Goal: Information Seeking & Learning: Learn about a topic

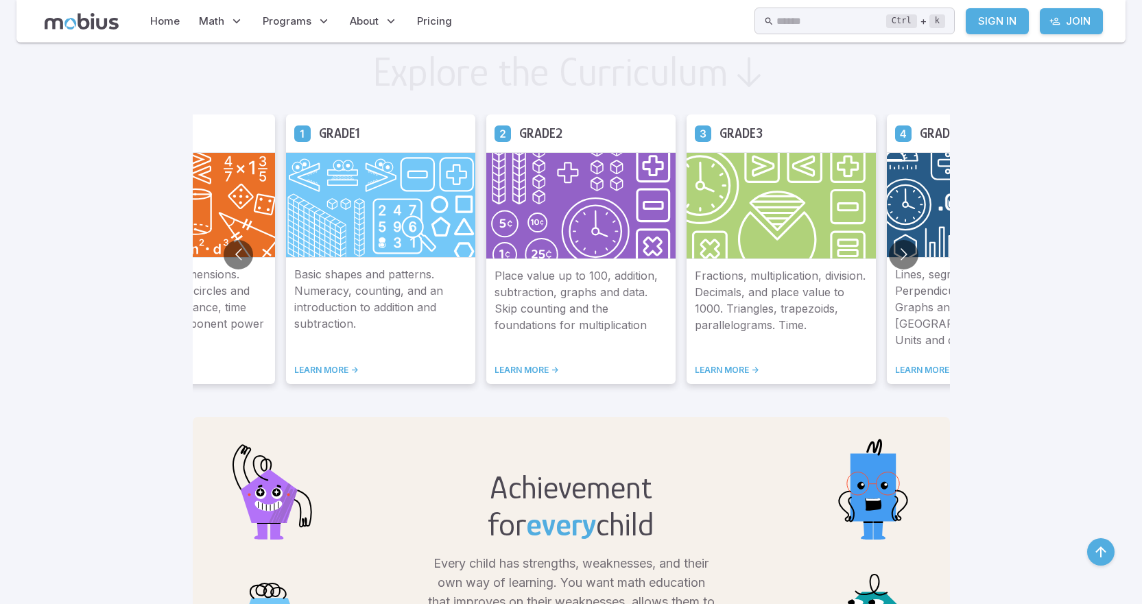
scroll to position [754, 0]
click at [901, 261] on button "Go to next slide" at bounding box center [903, 253] width 29 height 29
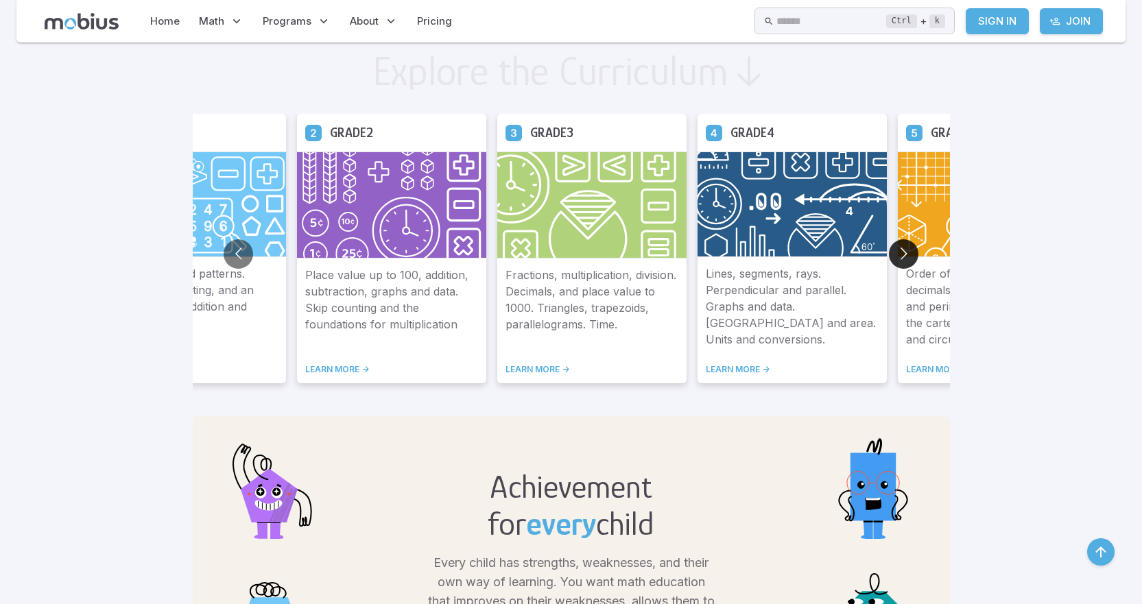
click at [901, 261] on button "Go to next slide" at bounding box center [903, 253] width 29 height 29
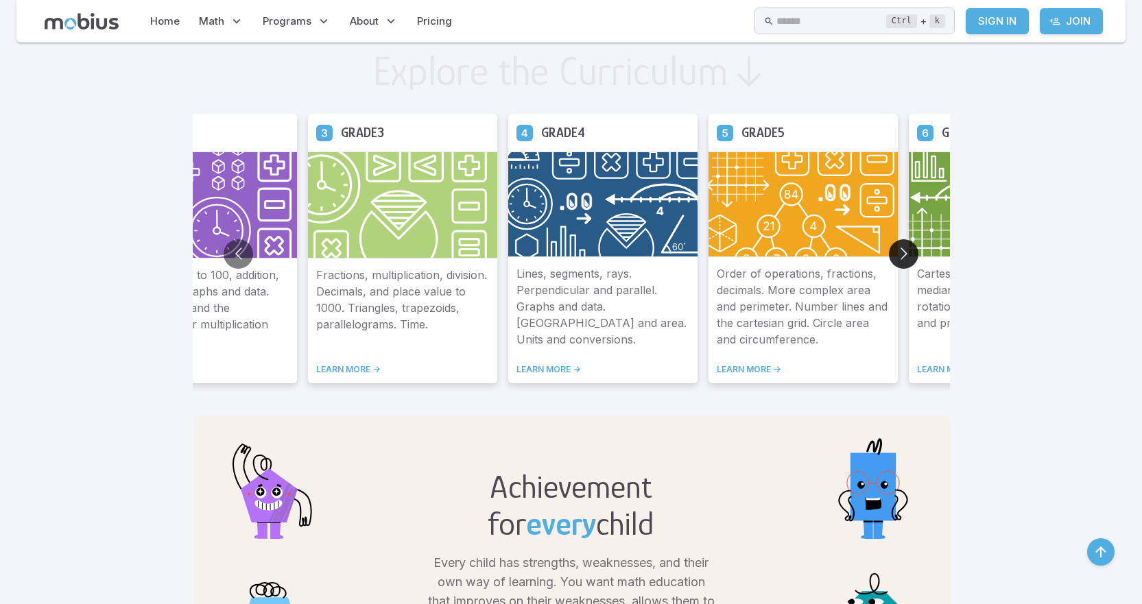
click at [905, 243] on button "Go to next slide" at bounding box center [903, 253] width 29 height 29
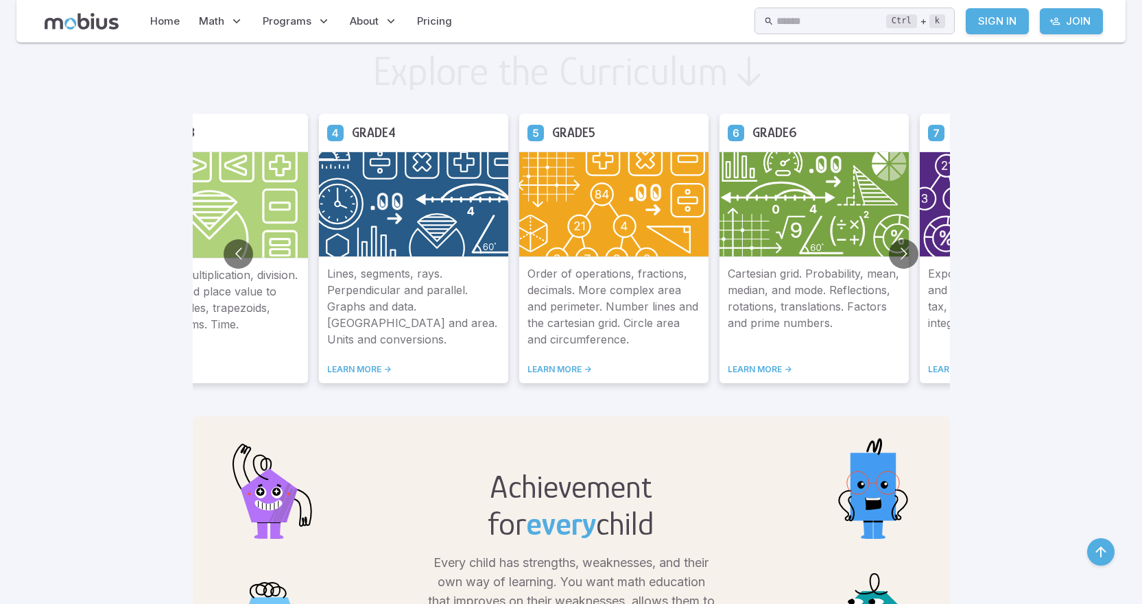
click at [813, 210] on img at bounding box center [813, 205] width 189 height 106
click at [808, 206] on img at bounding box center [813, 205] width 189 height 106
click at [751, 363] on div "Cartesian grid. Probability, mean, median, and mode. Reflections, rotations, tr…" at bounding box center [813, 320] width 189 height 126
click at [753, 365] on link "LEARN MORE ->" at bounding box center [813, 369] width 173 height 11
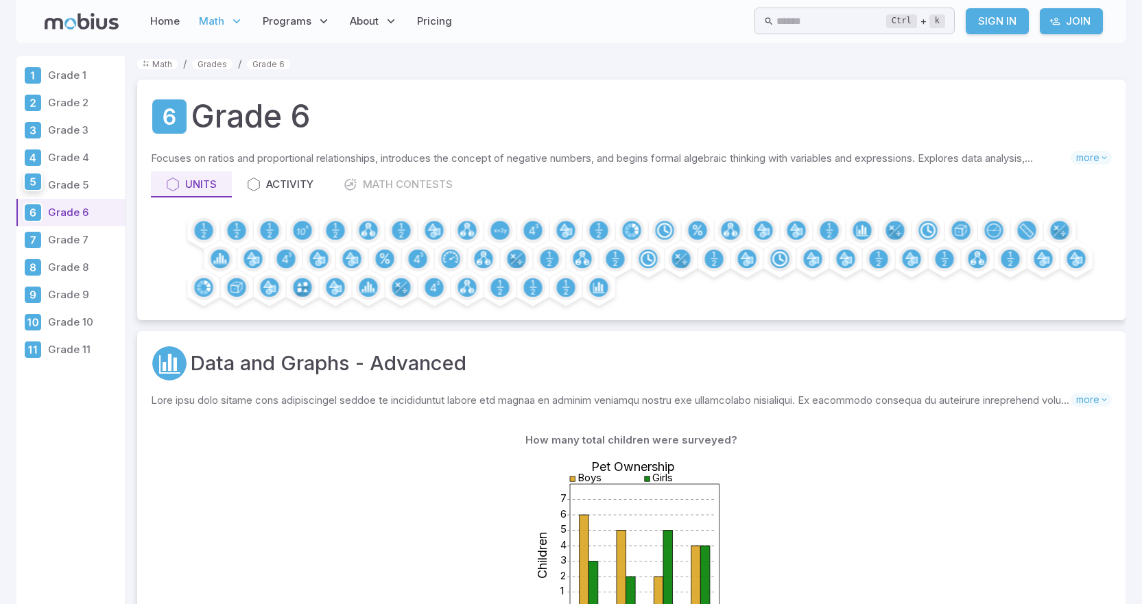
click at [36, 184] on icon at bounding box center [33, 181] width 16 height 16
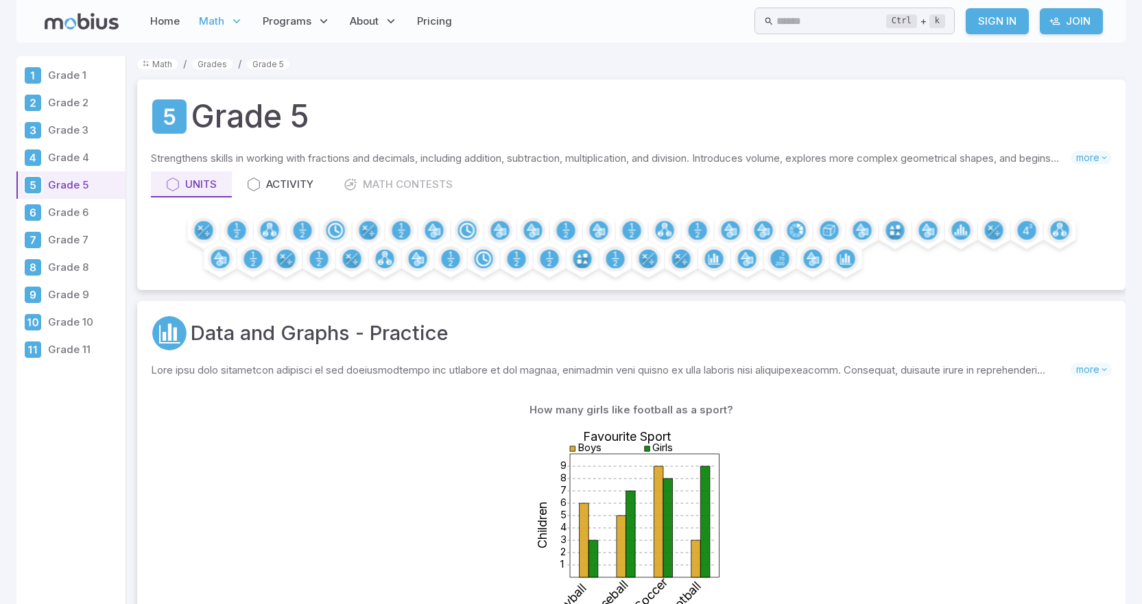
click at [84, 125] on p "Grade 3" at bounding box center [84, 130] width 72 height 15
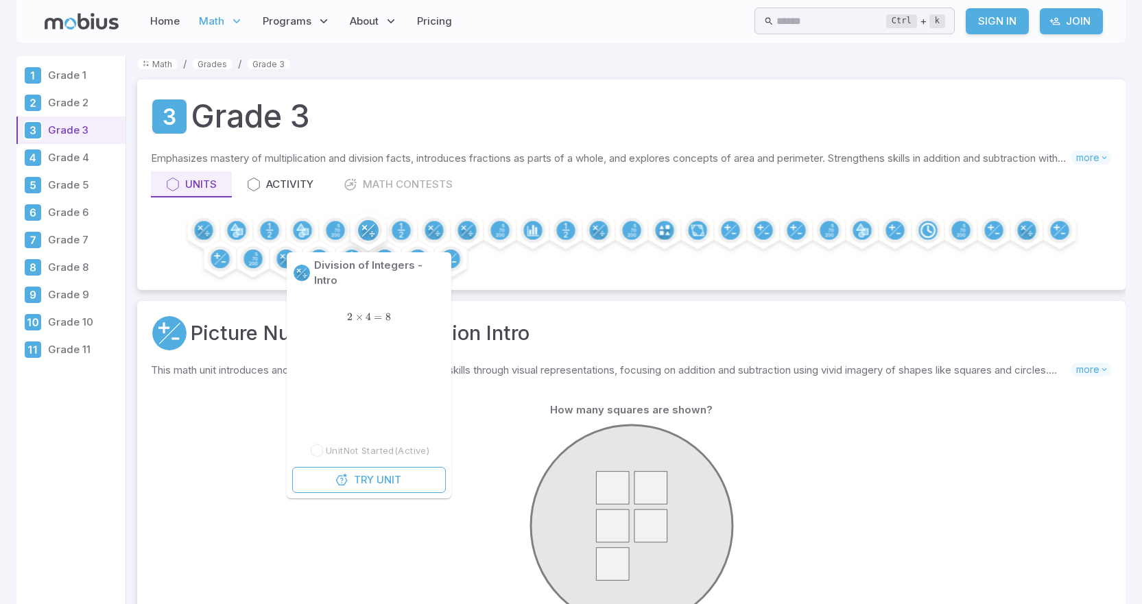
click at [370, 231] on circle at bounding box center [368, 230] width 21 height 21
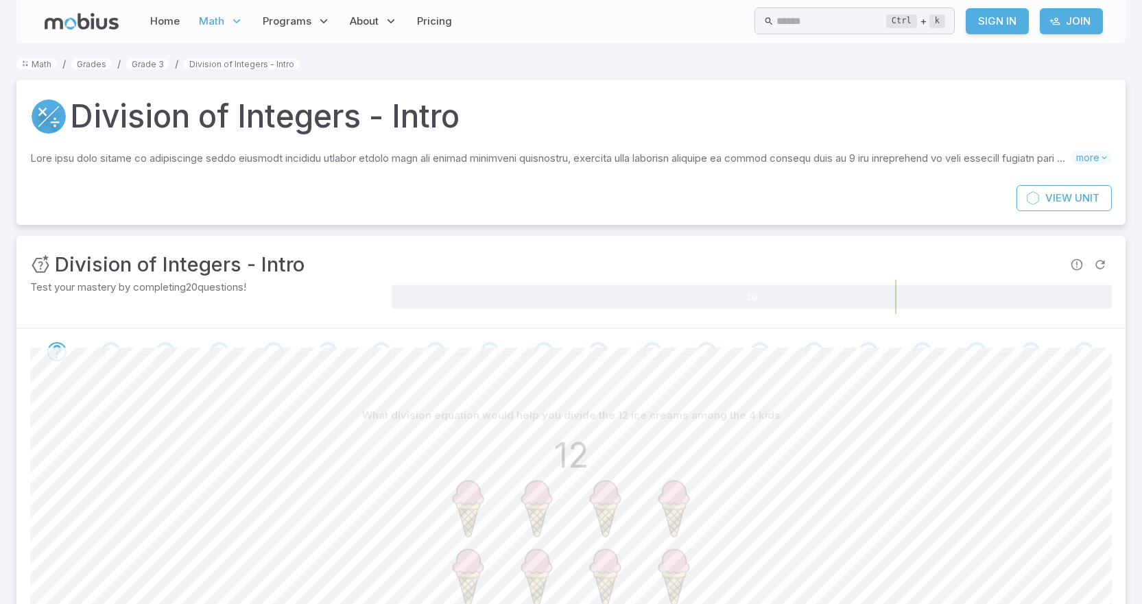
click at [488, 521] on image at bounding box center [468, 508] width 69 height 69
drag, startPoint x: 470, startPoint y: 487, endPoint x: 468, endPoint y: 505, distance: 18.6
click at [468, 505] on image at bounding box center [468, 508] width 69 height 69
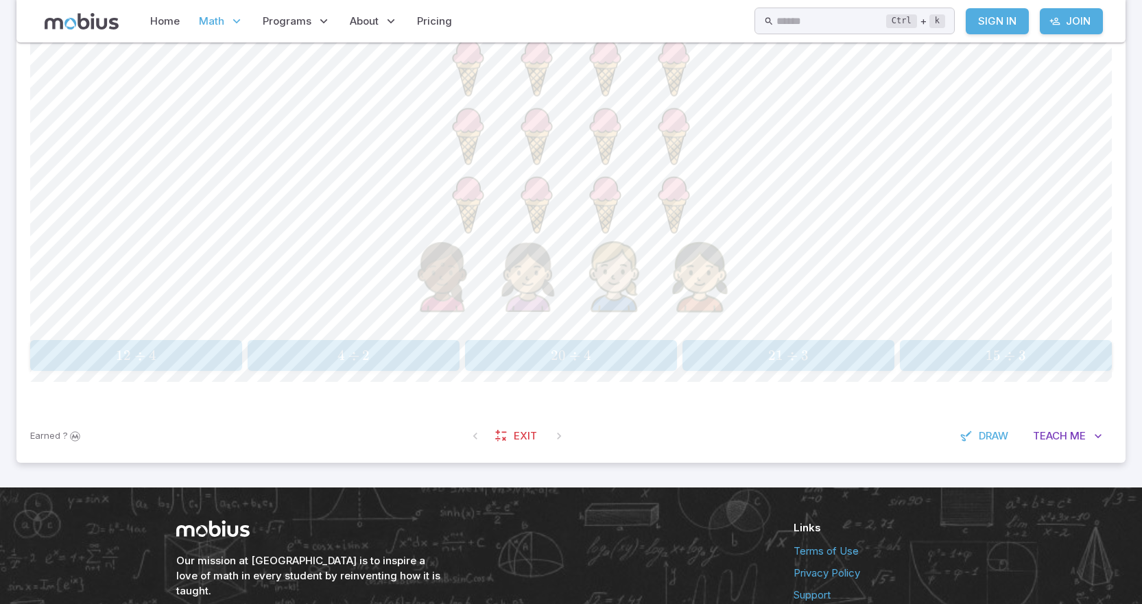
scroll to position [411, 0]
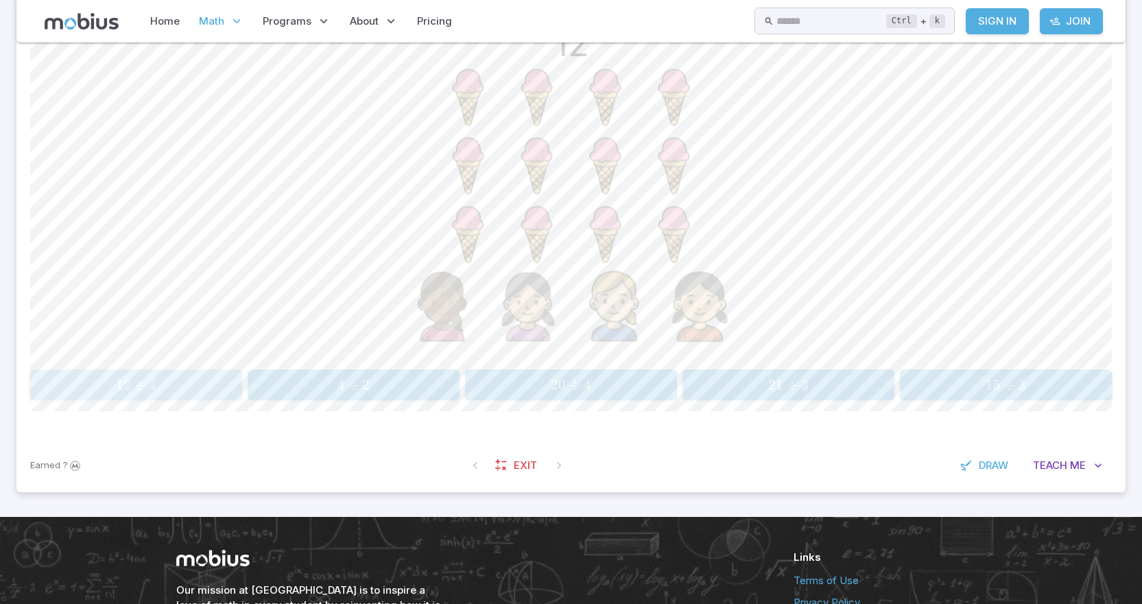
click at [117, 391] on span "12" at bounding box center [123, 384] width 15 height 17
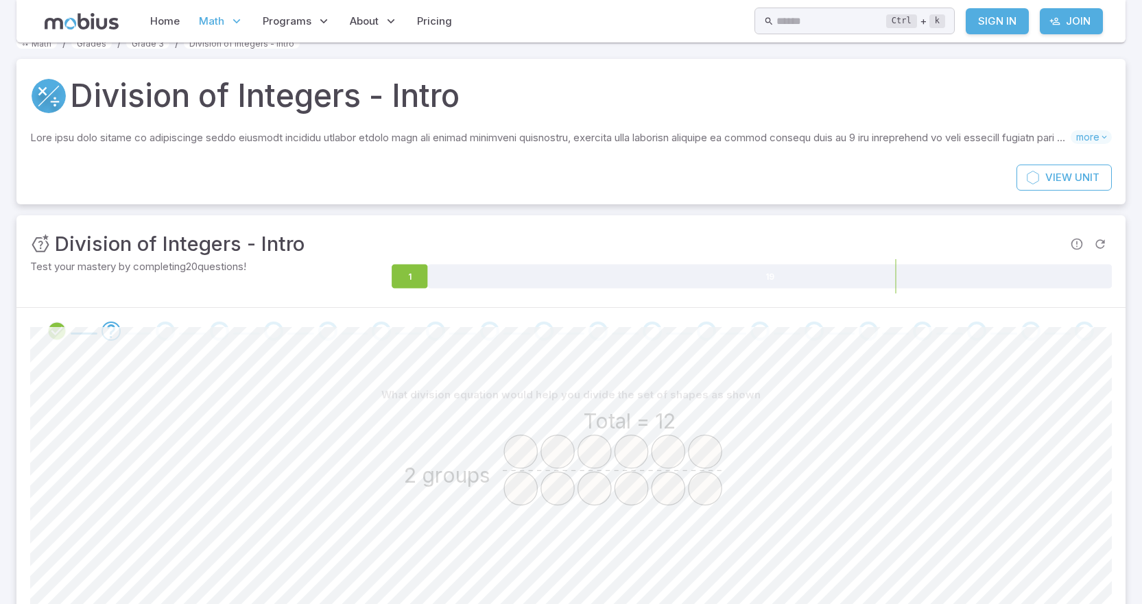
scroll to position [0, 0]
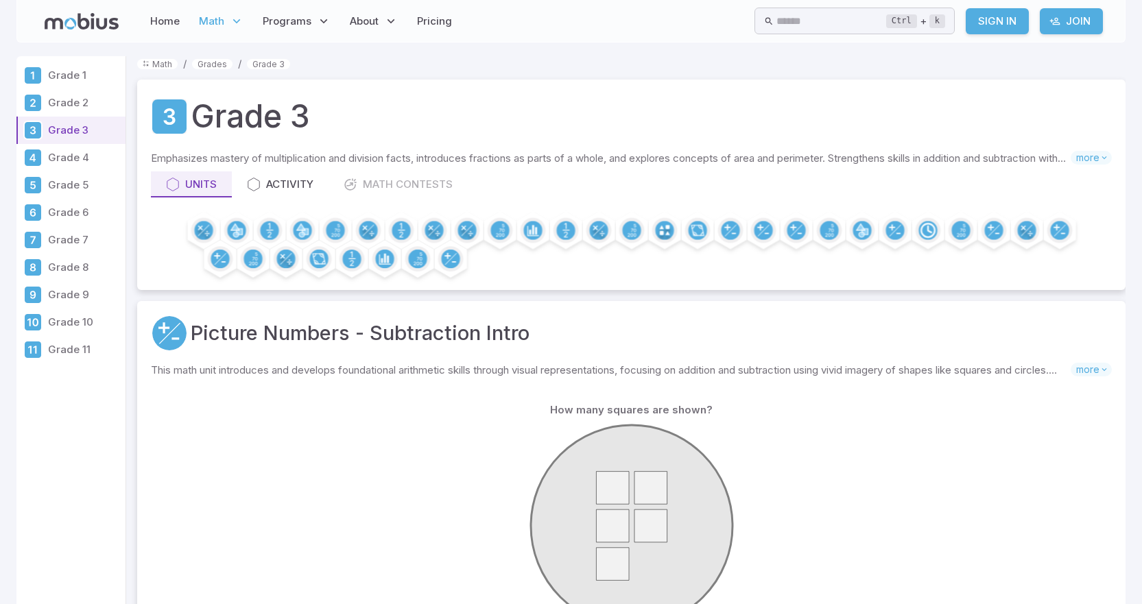
click at [75, 153] on p "Grade 4" at bounding box center [84, 157] width 72 height 15
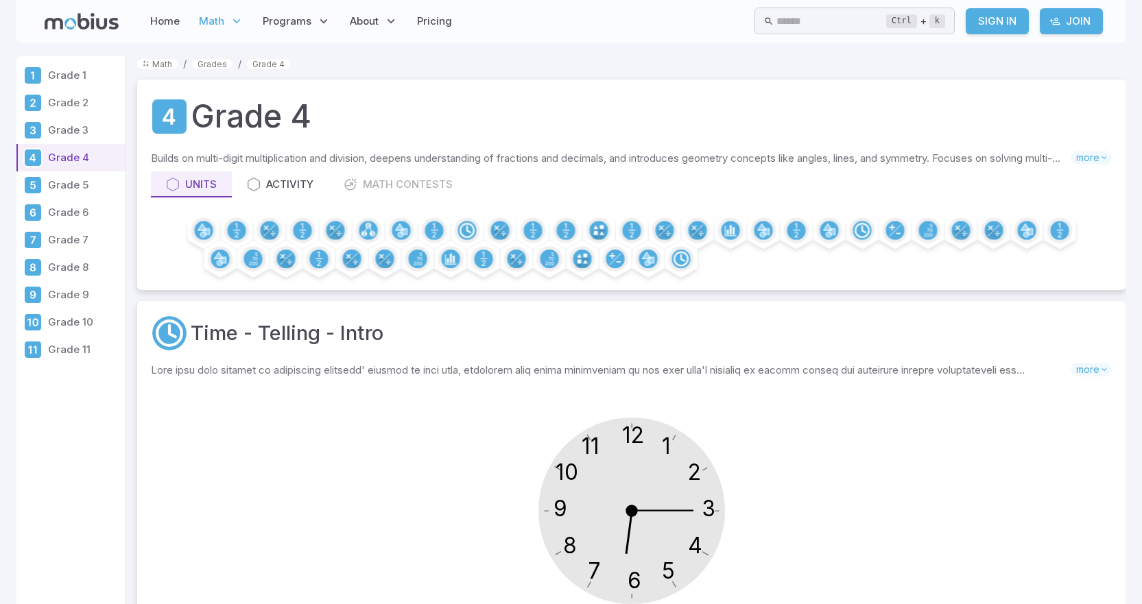
click at [73, 183] on p "Grade 5" at bounding box center [84, 185] width 72 height 15
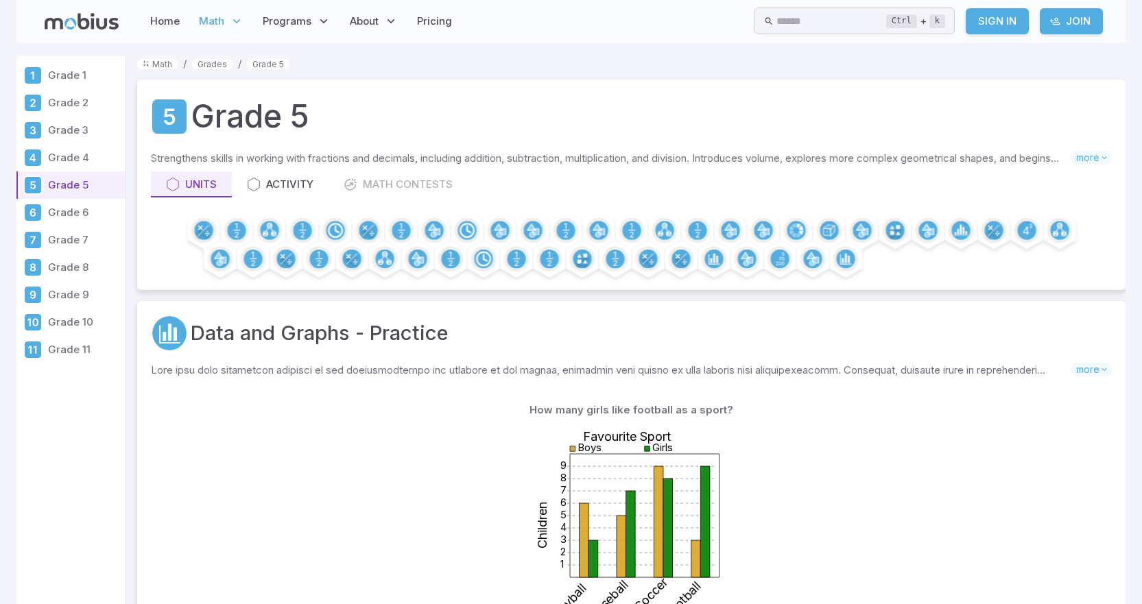
click at [77, 195] on link "Grade 5" at bounding box center [70, 184] width 109 height 27
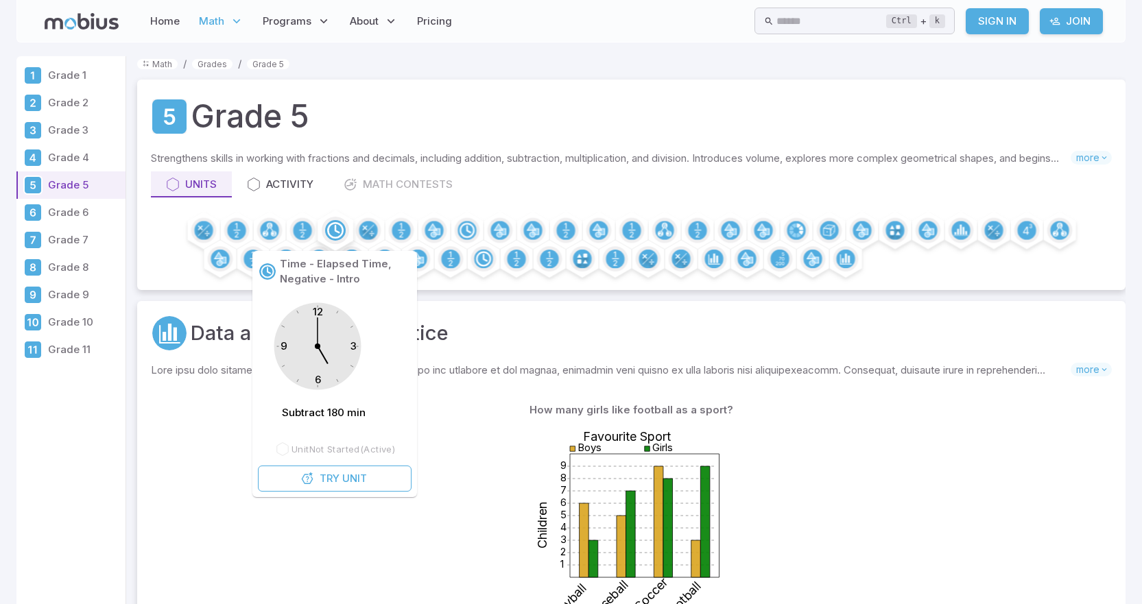
click at [330, 230] on circle at bounding box center [335, 230] width 21 height 21
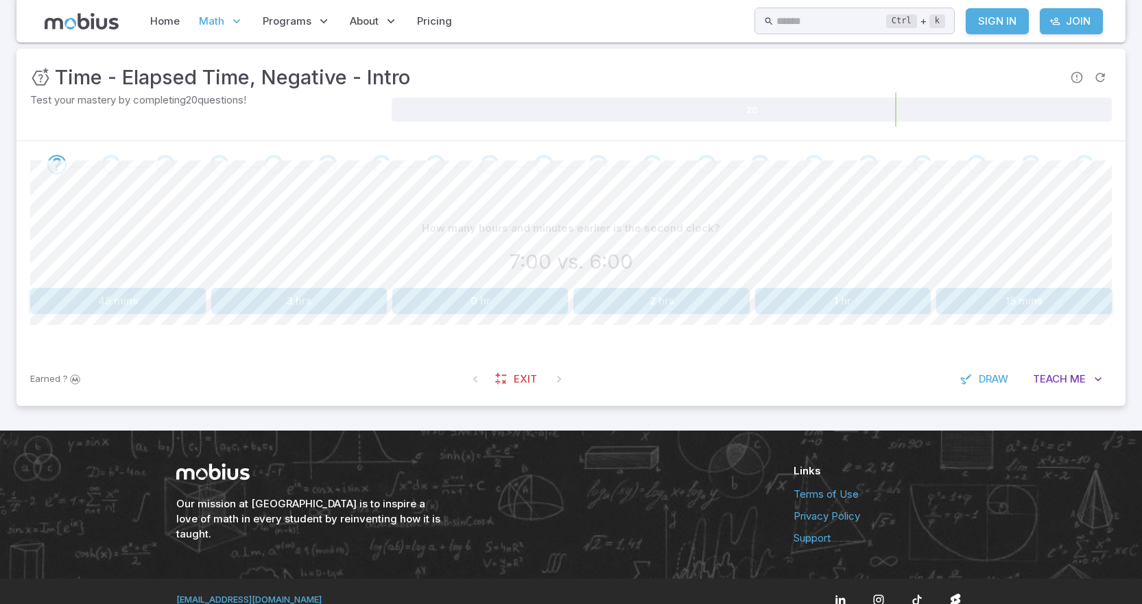
scroll to position [204, 0]
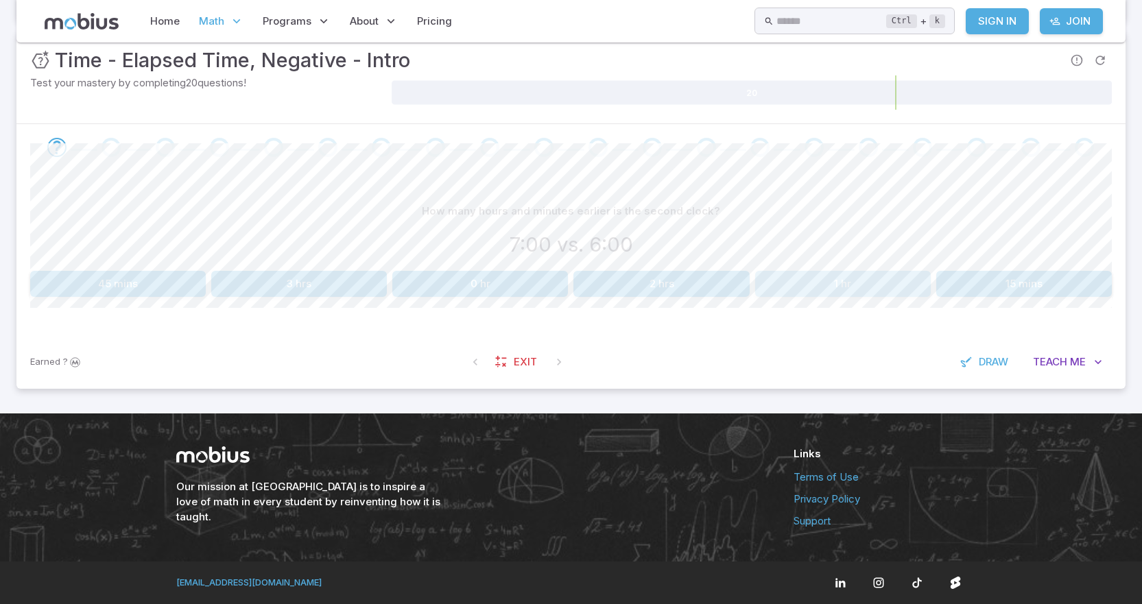
click at [870, 276] on button "1 hr" at bounding box center [843, 284] width 176 height 26
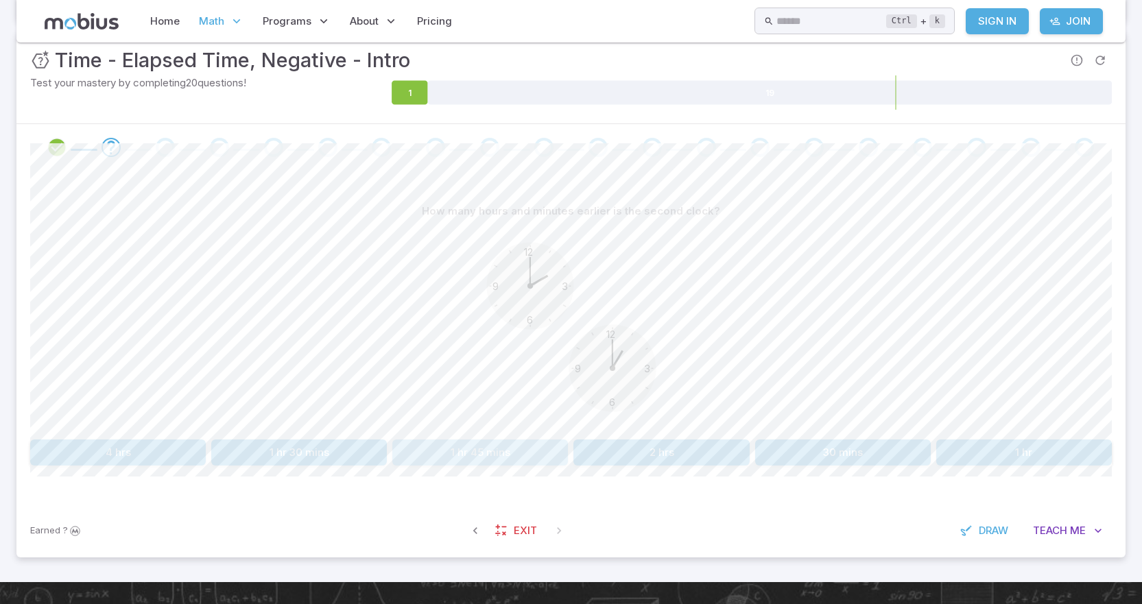
click at [483, 456] on button "1 hr 45 mins" at bounding box center [480, 452] width 176 height 26
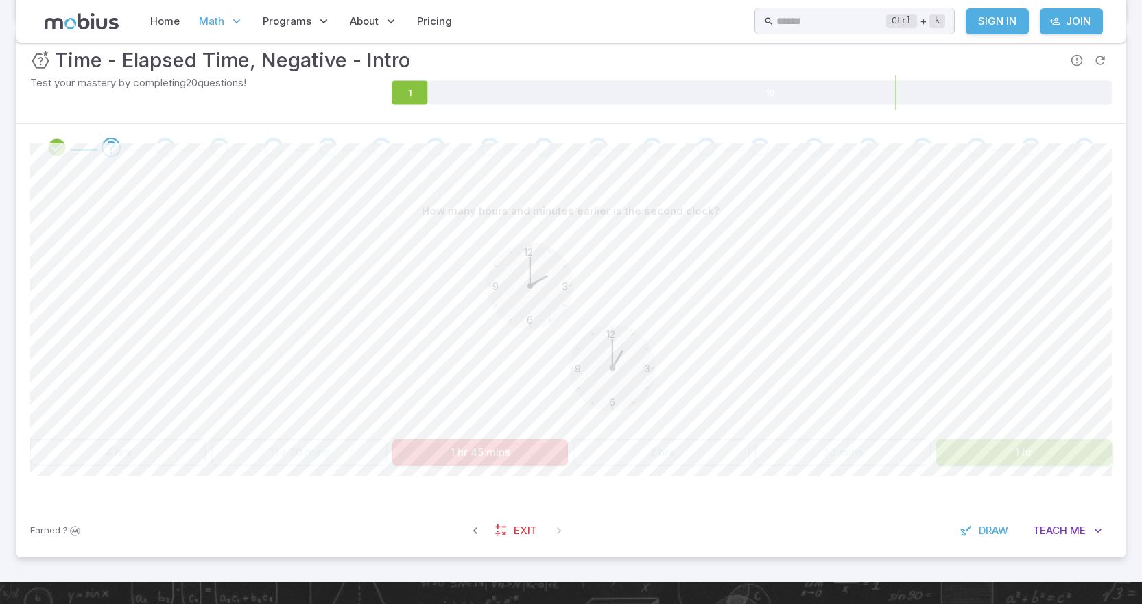
click at [1045, 444] on button "1 hr" at bounding box center [1024, 452] width 176 height 26
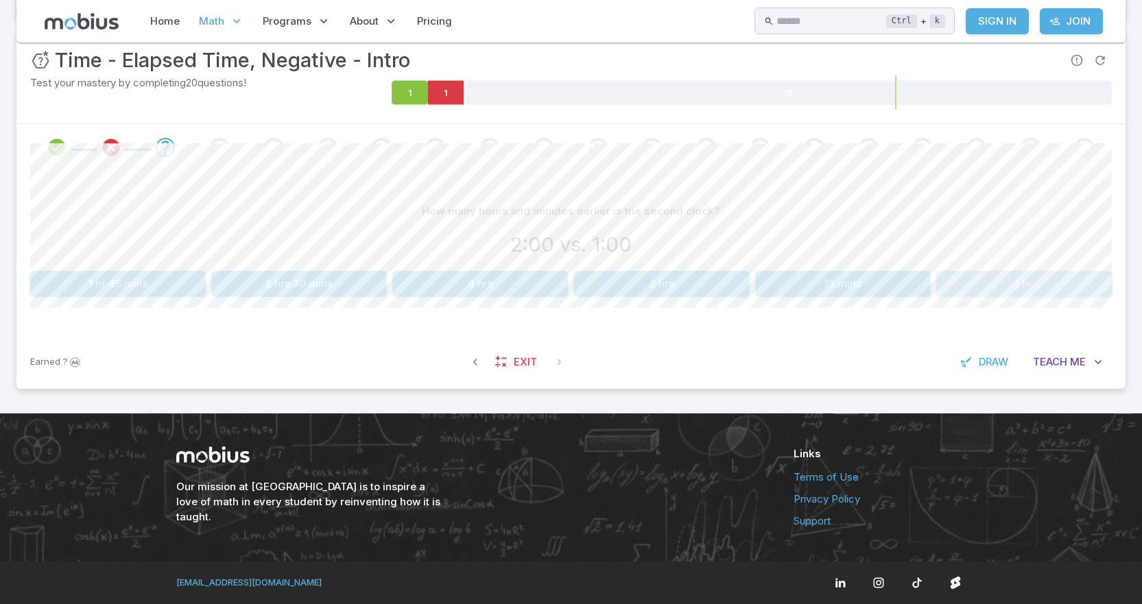
click at [1007, 282] on button "1 hr" at bounding box center [1024, 284] width 176 height 26
click at [245, 289] on button "2 hrs" at bounding box center [299, 284] width 176 height 26
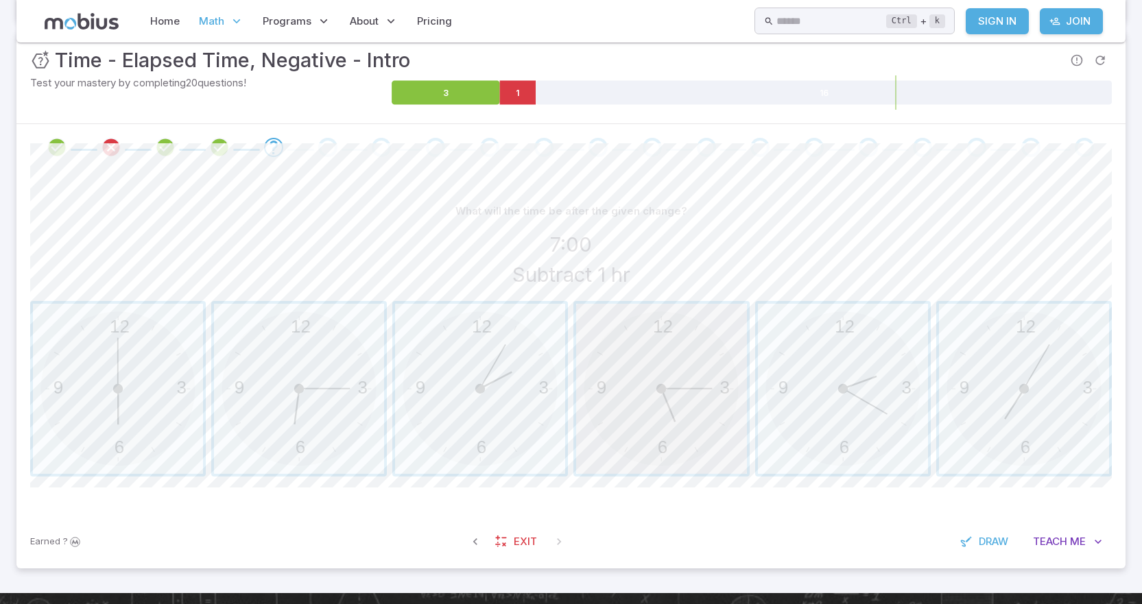
drag, startPoint x: 664, startPoint y: 423, endPoint x: 673, endPoint y: 474, distance: 51.6
click at [673, 474] on span "button" at bounding box center [661, 389] width 170 height 170
drag, startPoint x: 665, startPoint y: 402, endPoint x: 412, endPoint y: 398, distance: 253.0
click at [540, 422] on div "12 6 3 9 12 6 3 9 12 6 3 9 12 6 3 9 12 6 3 9 12 6 3 9" at bounding box center [570, 389] width 1081 height 176
drag, startPoint x: 0, startPoint y: 401, endPoint x: 90, endPoint y: 393, distance: 90.2
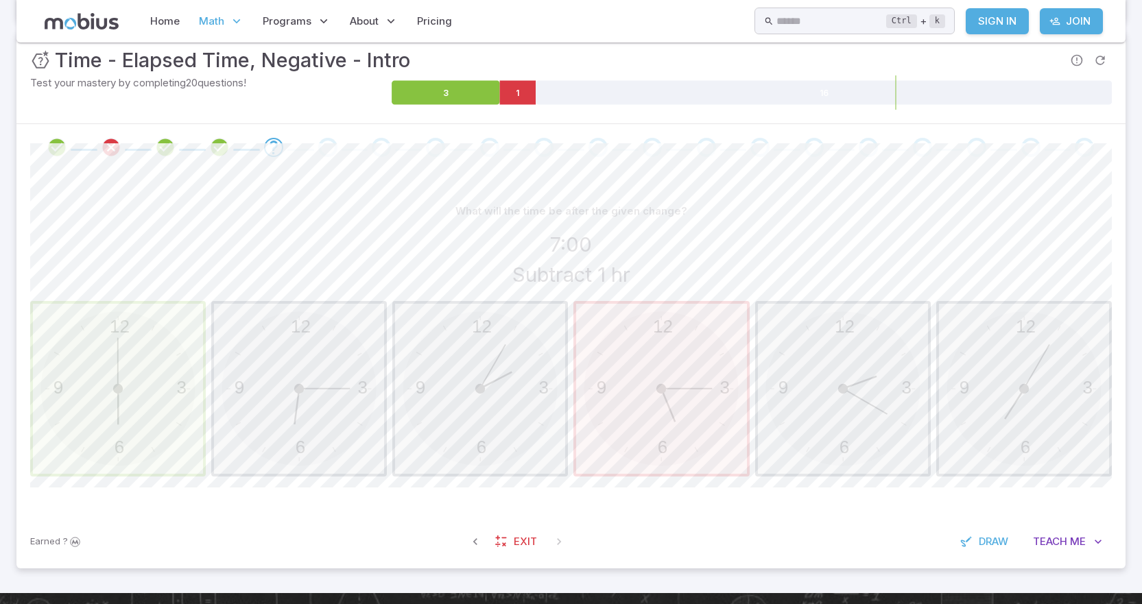
click at [53, 402] on section "Math / Grades / Grade 5 / Time - Elapsed Time, Negative - Intro Time - Elapsed …" at bounding box center [571, 215] width 1142 height 755
drag, startPoint x: 108, startPoint y: 387, endPoint x: 75, endPoint y: 423, distance: 49.0
click at [79, 290] on div "7:00  Subtract 1 hr" at bounding box center [570, 260] width 1081 height 60
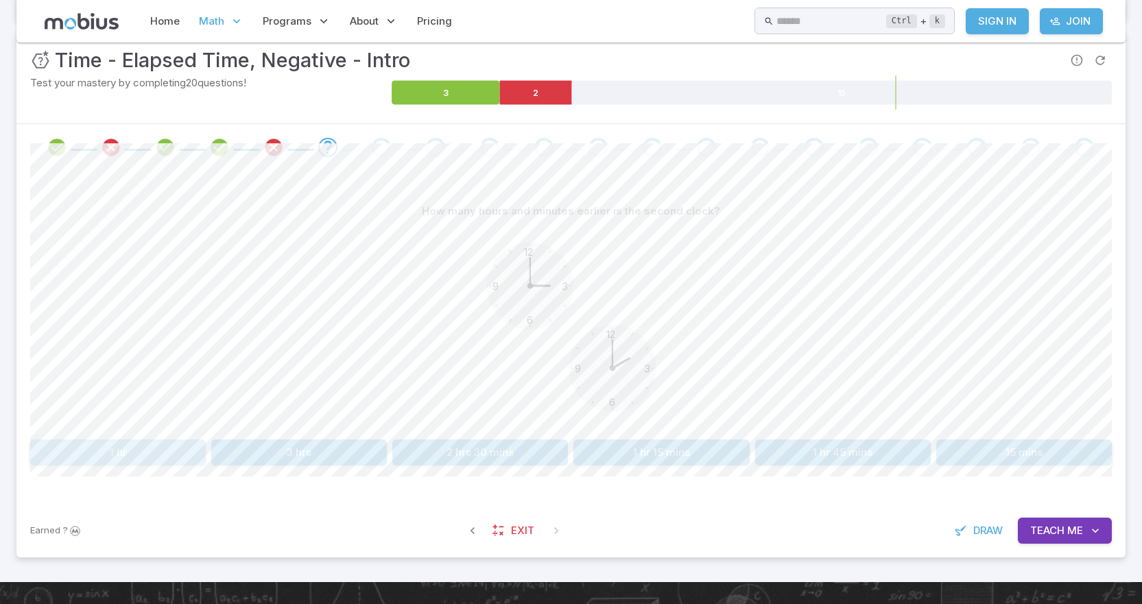
click at [131, 447] on button "1 hr" at bounding box center [118, 452] width 176 height 26
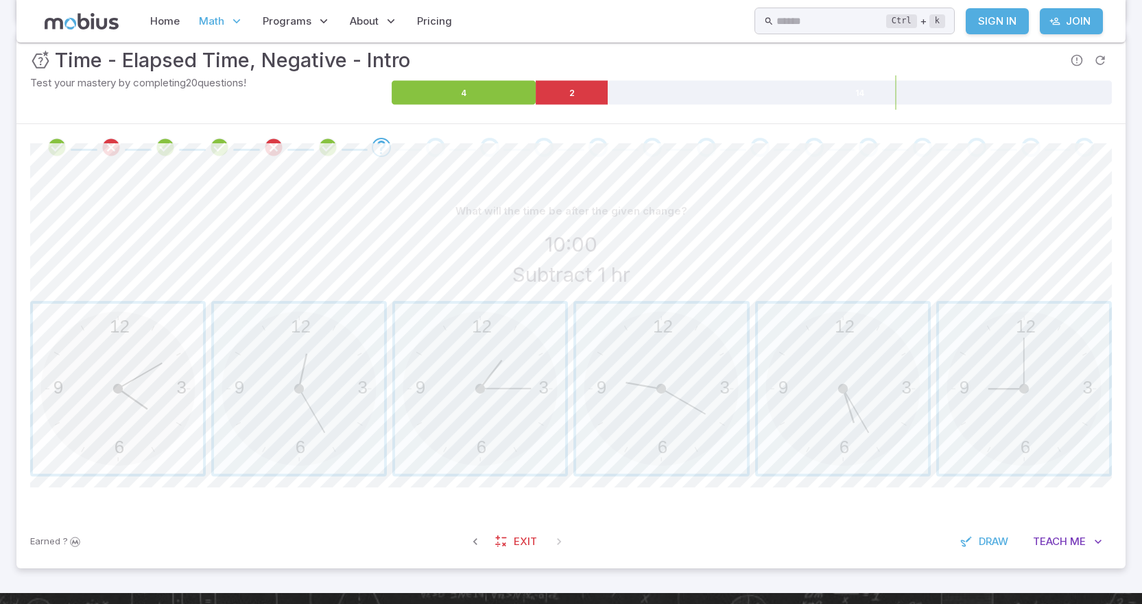
click at [134, 378] on span "button" at bounding box center [118, 389] width 170 height 170
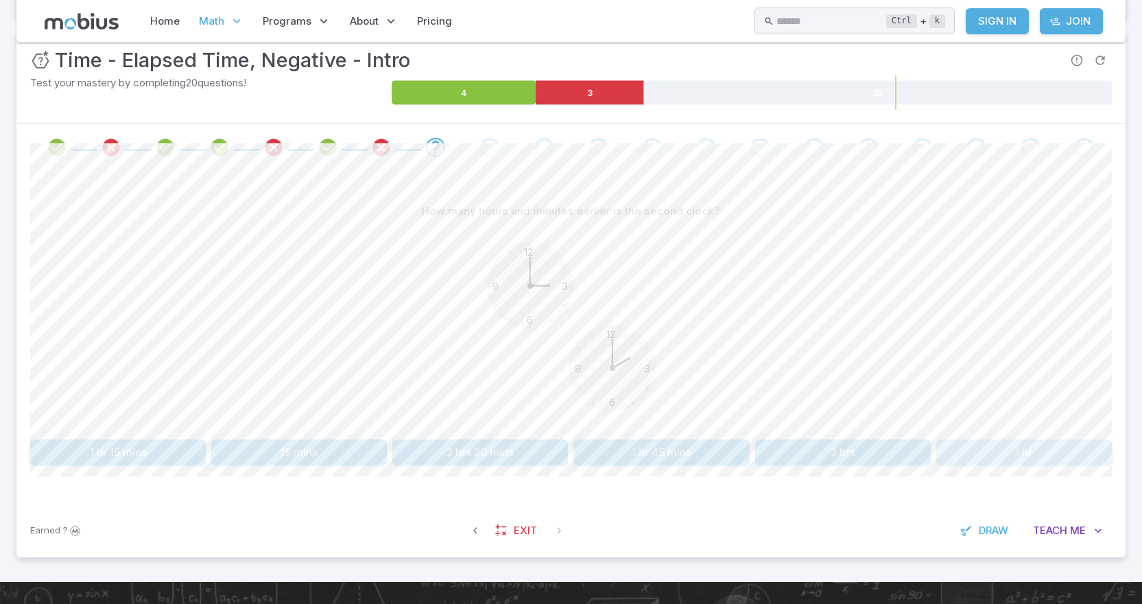
click at [1066, 457] on button "1 hr" at bounding box center [1024, 452] width 176 height 26
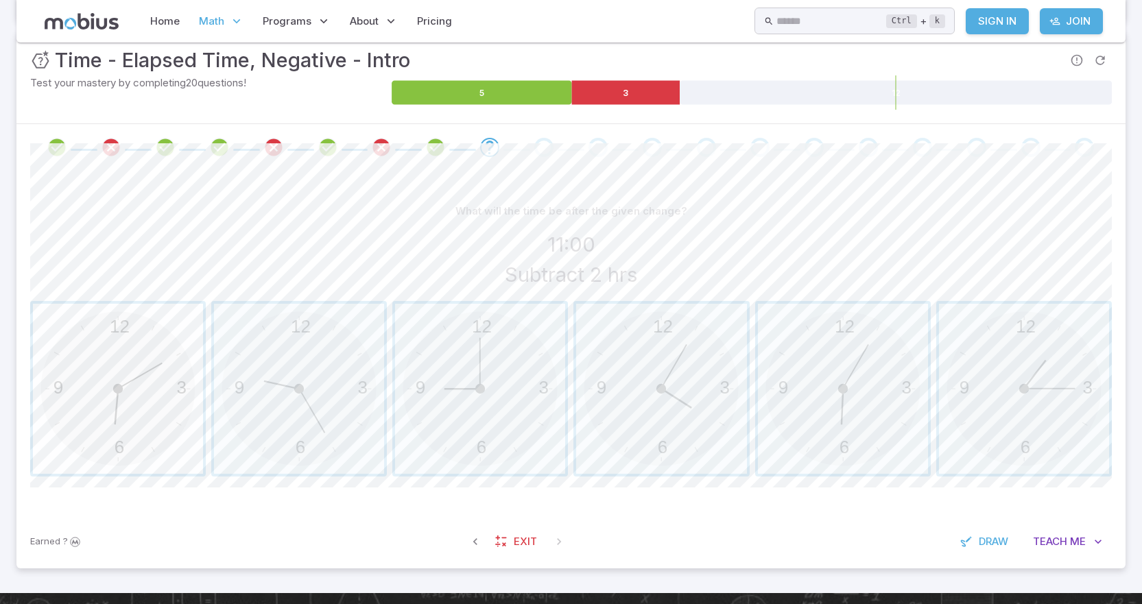
click at [140, 381] on span "button" at bounding box center [118, 389] width 170 height 170
drag, startPoint x: 496, startPoint y: 337, endPoint x: 494, endPoint y: 345, distance: 7.8
click at [496, 344] on span "button" at bounding box center [480, 389] width 170 height 170
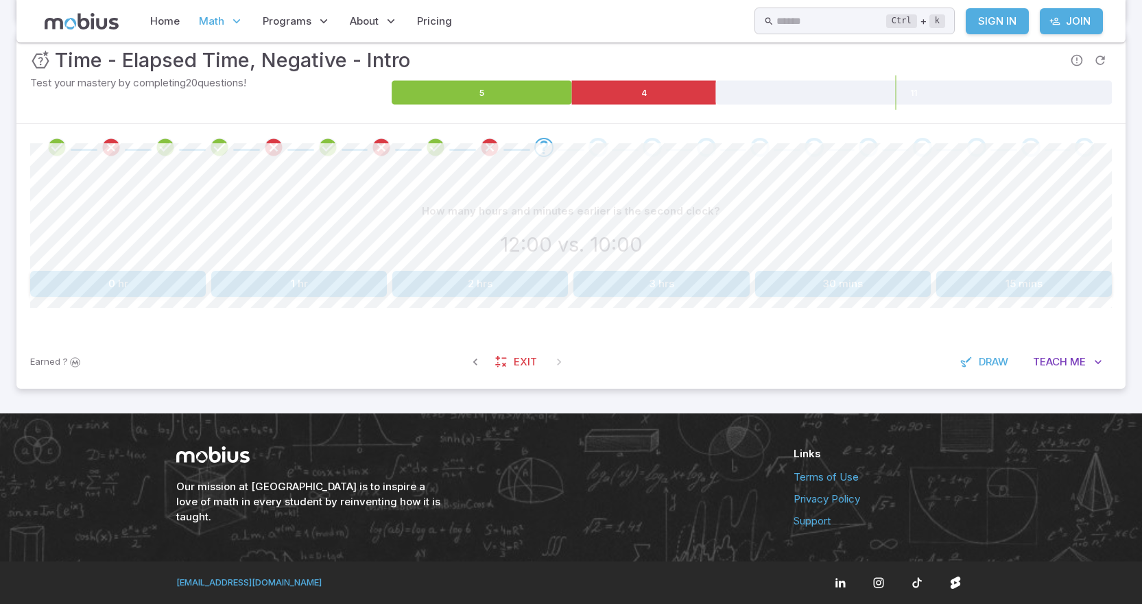
click at [511, 272] on button "2 hrs" at bounding box center [480, 284] width 176 height 26
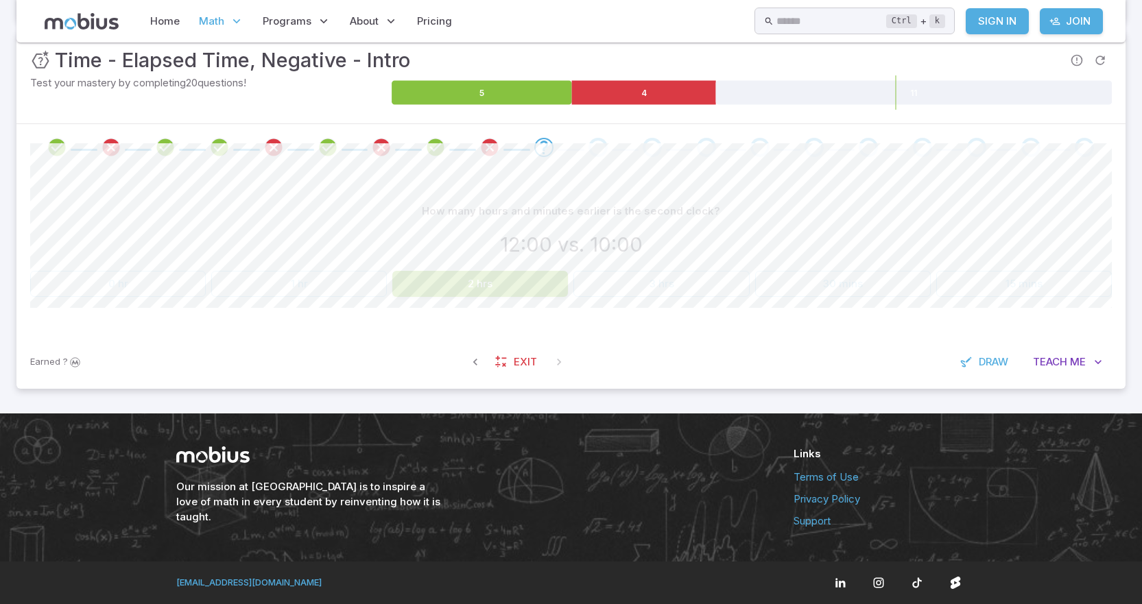
click at [499, 276] on button "2 hrs" at bounding box center [480, 284] width 176 height 26
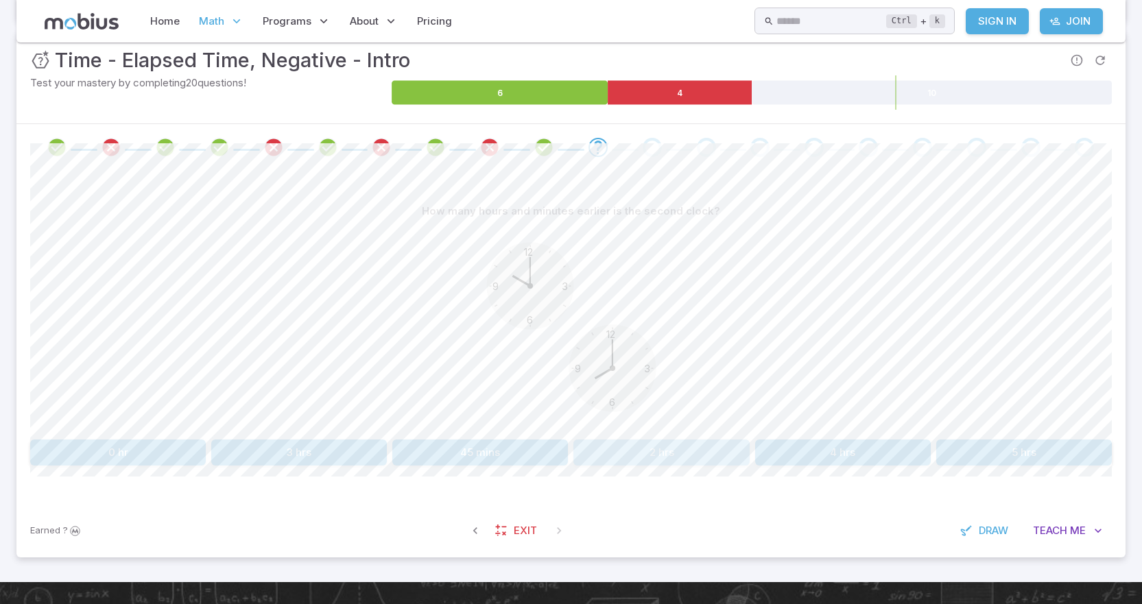
click at [664, 455] on button "2 hrs" at bounding box center [661, 452] width 176 height 26
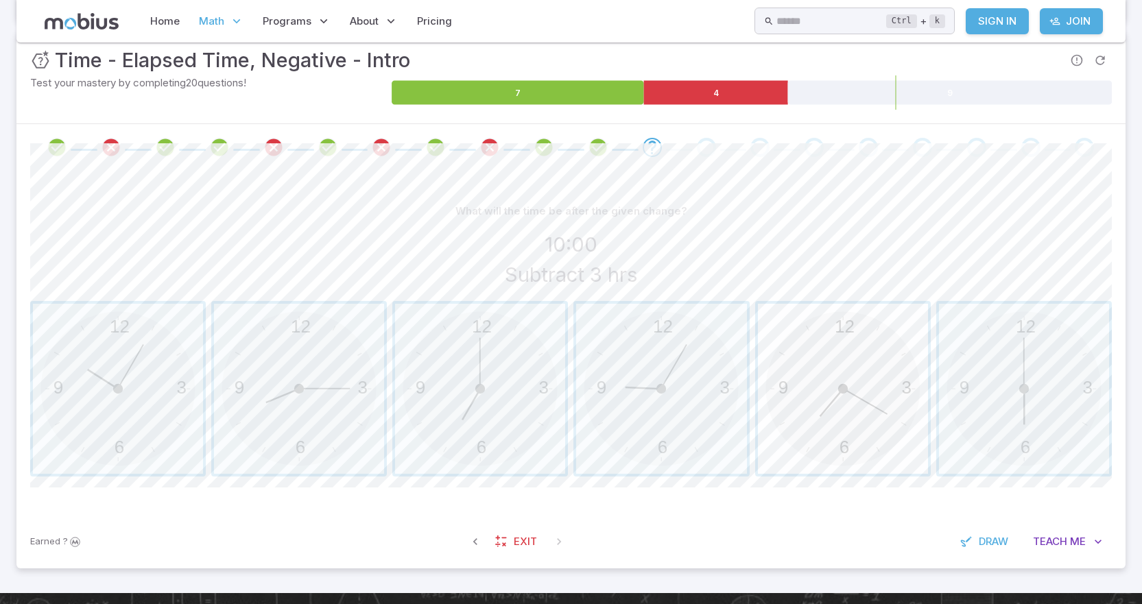
click at [855, 361] on span "button" at bounding box center [843, 389] width 170 height 170
click at [531, 400] on span "button" at bounding box center [480, 389] width 170 height 170
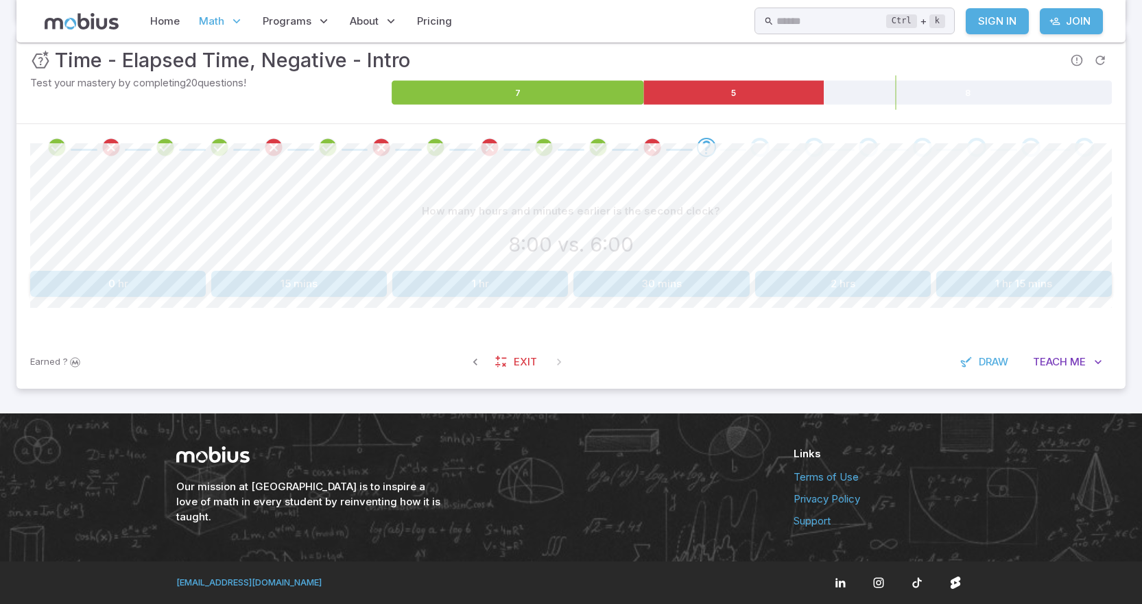
click at [828, 286] on button "2 hrs" at bounding box center [843, 284] width 176 height 26
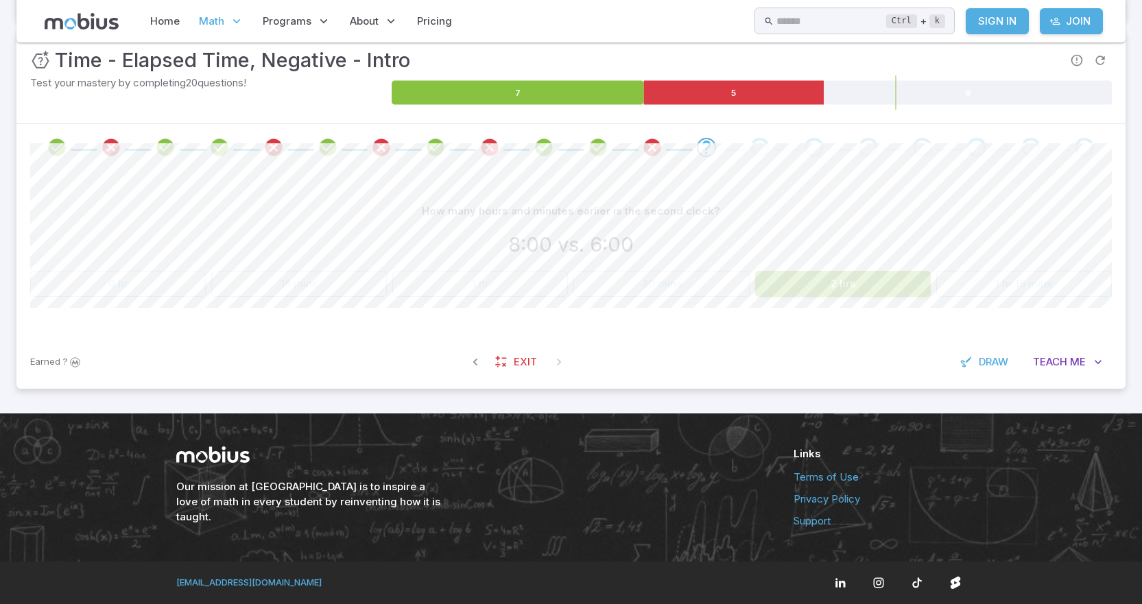
click at [673, 245] on div "8:00 vs. 6:00" at bounding box center [570, 245] width 1081 height 30
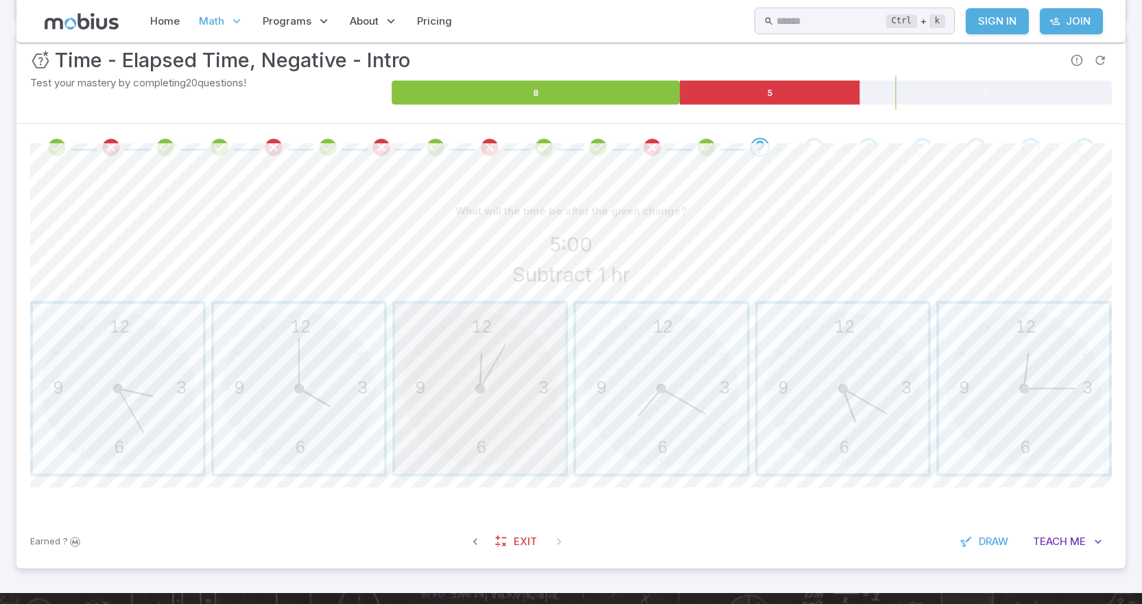
click at [459, 403] on span "button" at bounding box center [480, 389] width 170 height 170
drag, startPoint x: 459, startPoint y: 403, endPoint x: 420, endPoint y: 389, distance: 42.3
click at [456, 404] on span "button" at bounding box center [480, 389] width 170 height 170
drag, startPoint x: 383, startPoint y: 378, endPoint x: 369, endPoint y: 383, distance: 15.4
click at [377, 381] on span "button" at bounding box center [299, 389] width 170 height 170
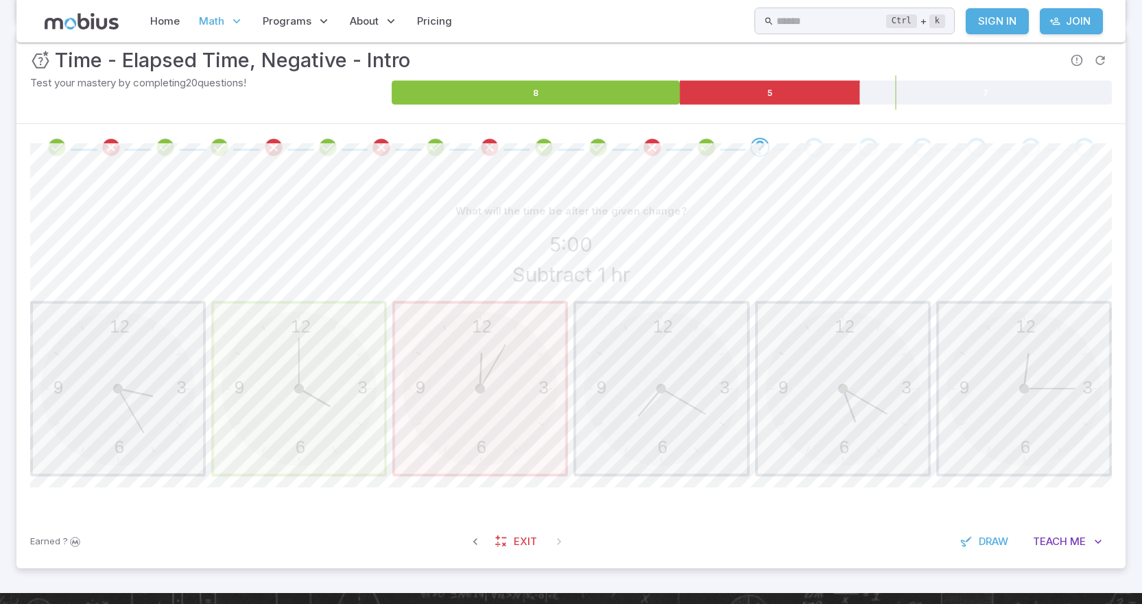
drag, startPoint x: 383, startPoint y: 383, endPoint x: 391, endPoint y: 370, distance: 15.1
click at [386, 381] on button "12 6 3 9" at bounding box center [299, 389] width 176 height 176
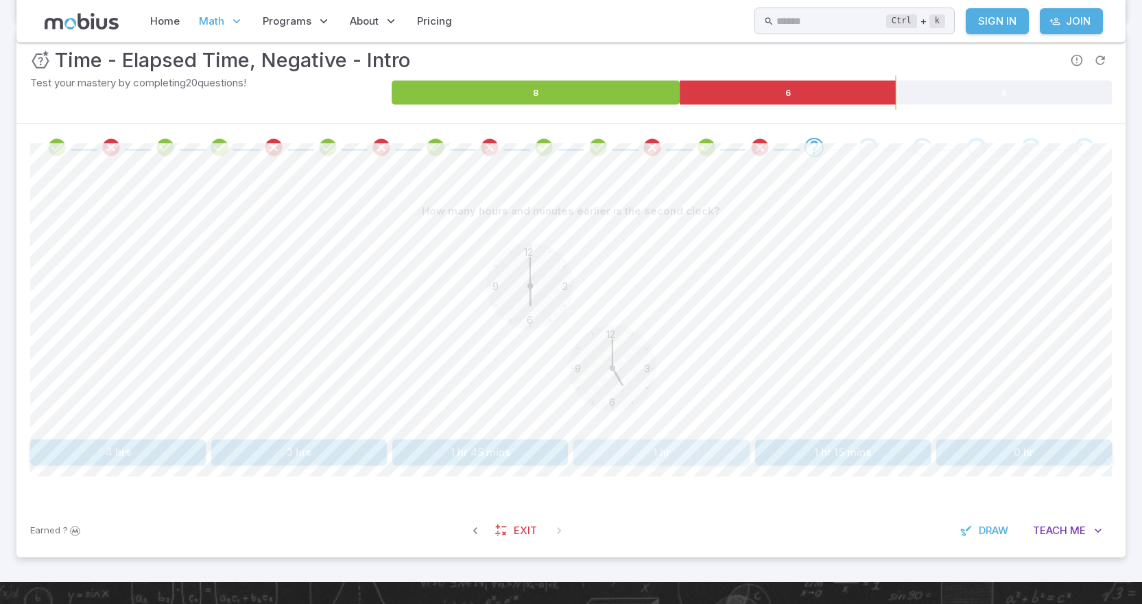
click at [668, 440] on button "1 hr" at bounding box center [661, 452] width 176 height 26
click at [827, 461] on button "2 hrs" at bounding box center [843, 452] width 176 height 26
